Goal: Information Seeking & Learning: Learn about a topic

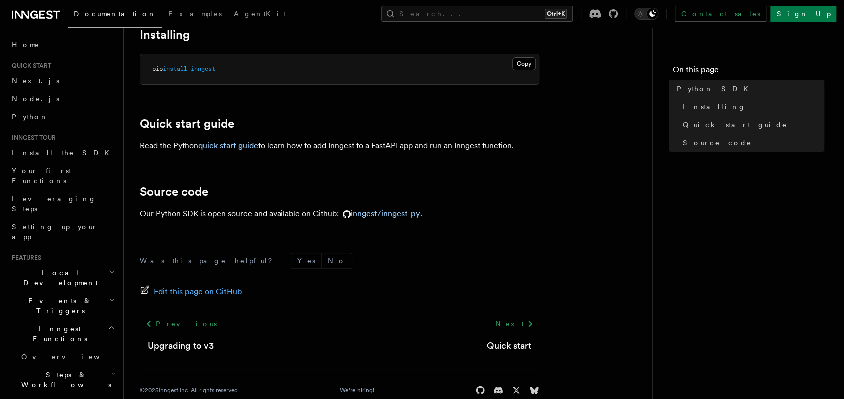
scroll to position [83, 0]
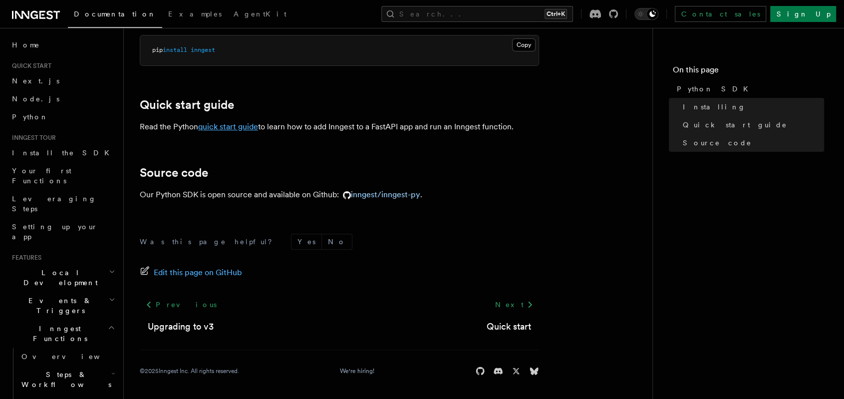
click at [226, 127] on link "quick start guide" at bounding box center [228, 126] width 60 height 9
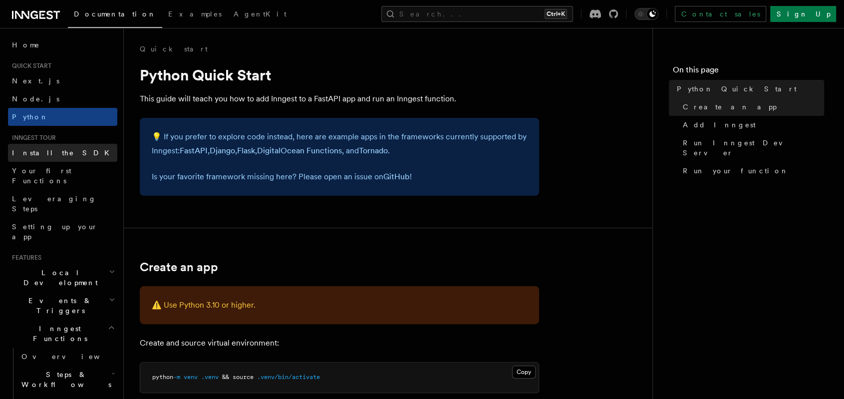
click at [48, 147] on link "Install the SDK" at bounding box center [62, 153] width 109 height 18
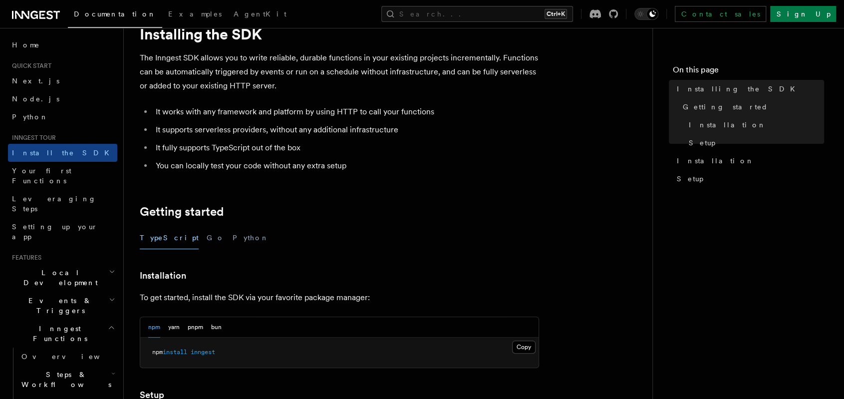
scroll to position [100, 0]
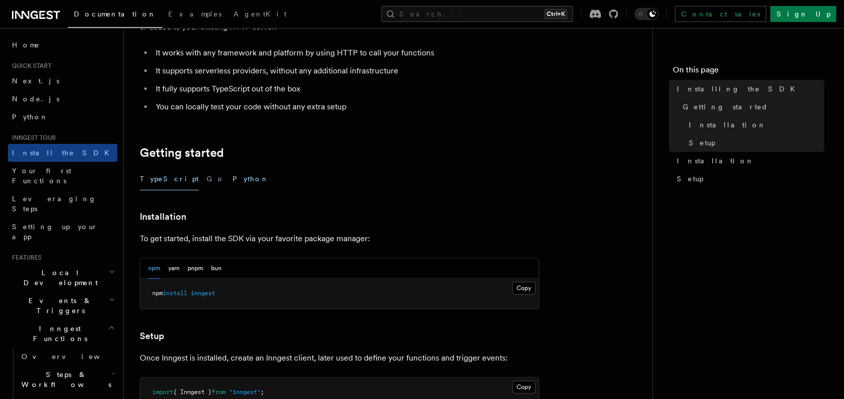
click at [233, 175] on button "Python" at bounding box center [251, 179] width 36 height 22
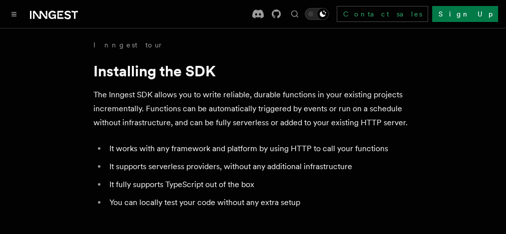
click at [0, 0] on span "Python" at bounding box center [0, 0] width 0 height 0
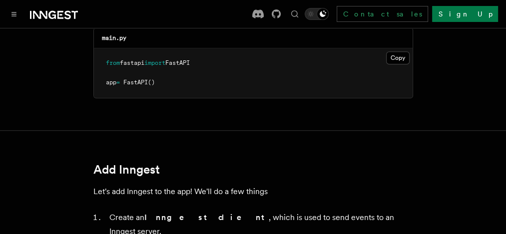
scroll to position [499, 0]
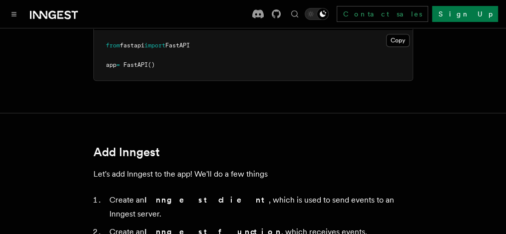
click at [0, 0] on link "Your first Functions" at bounding box center [0, 0] width 0 height 0
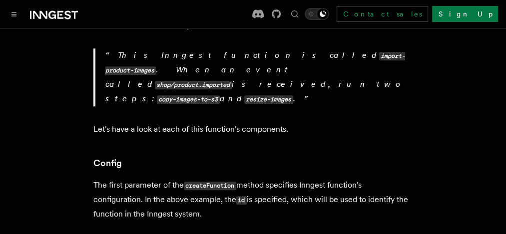
scroll to position [566, 0]
